Goal: Task Accomplishment & Management: Manage account settings

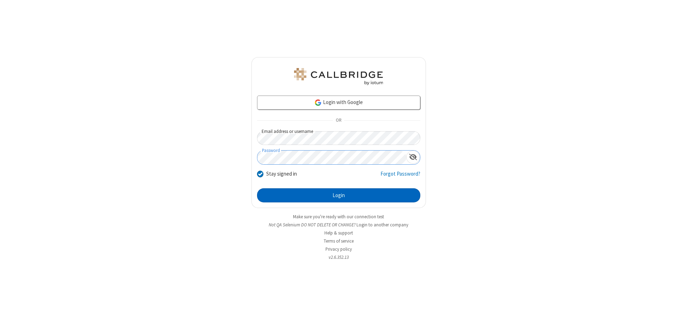
click at [338, 195] on button "Login" at bounding box center [338, 195] width 163 height 14
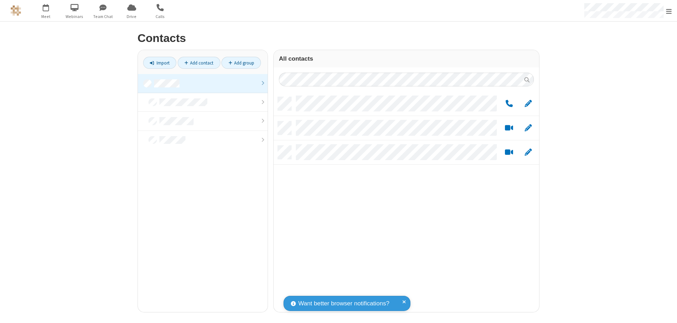
click at [203, 83] on link at bounding box center [203, 83] width 130 height 19
click at [241, 63] on link "Add group" at bounding box center [240, 63] width 39 height 12
